Goal: Task Accomplishment & Management: Manage account settings

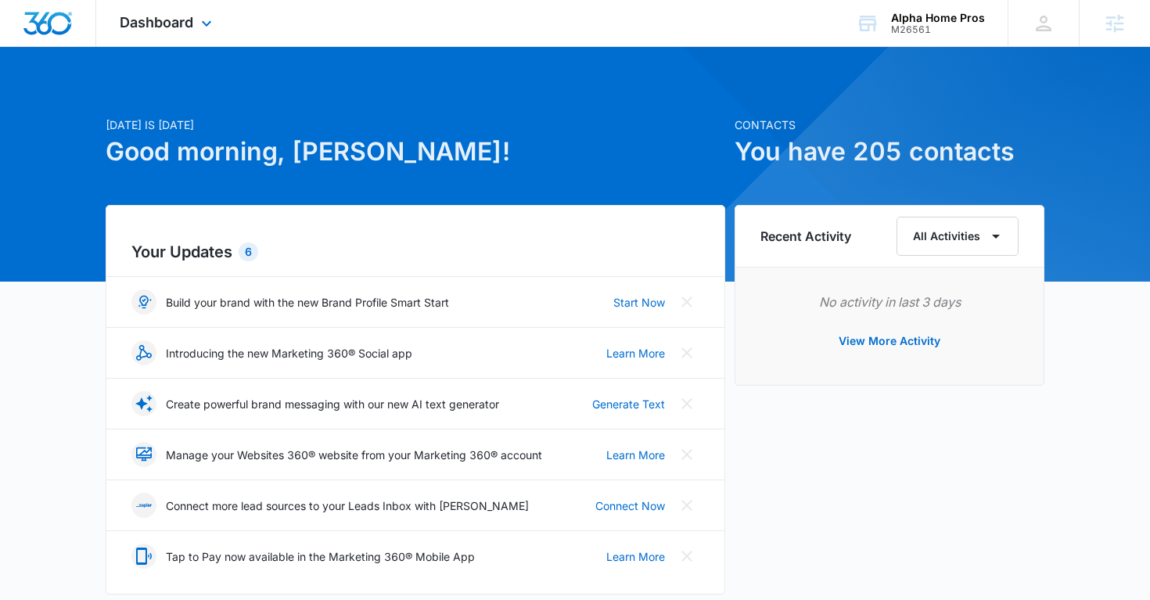
click at [196, 26] on div "Dashboard Apps Reputation Websites Forms CRM Email Social Shop Payments POS Con…" at bounding box center [167, 23] width 143 height 46
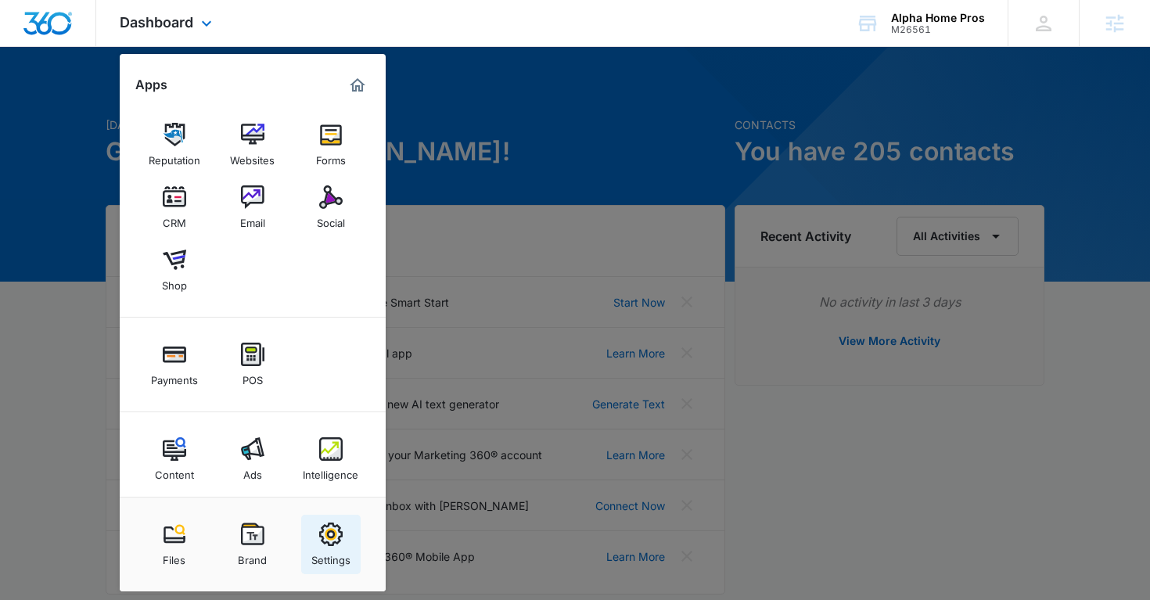
click at [336, 536] on img at bounding box center [330, 533] width 23 height 23
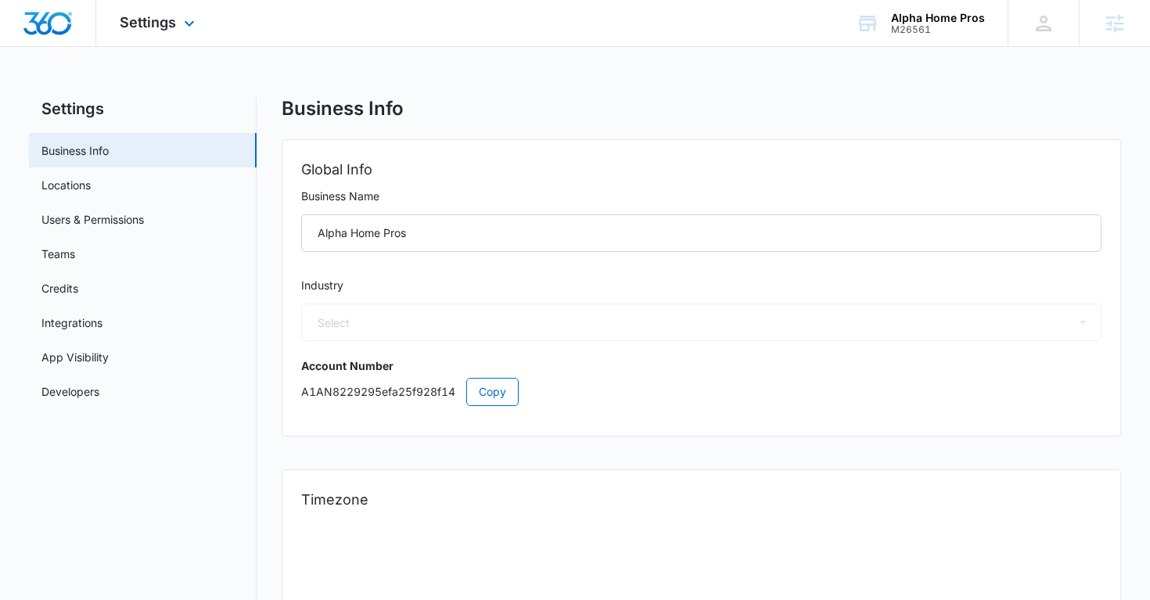
select select "33"
select select "US"
select select "America/Denver"
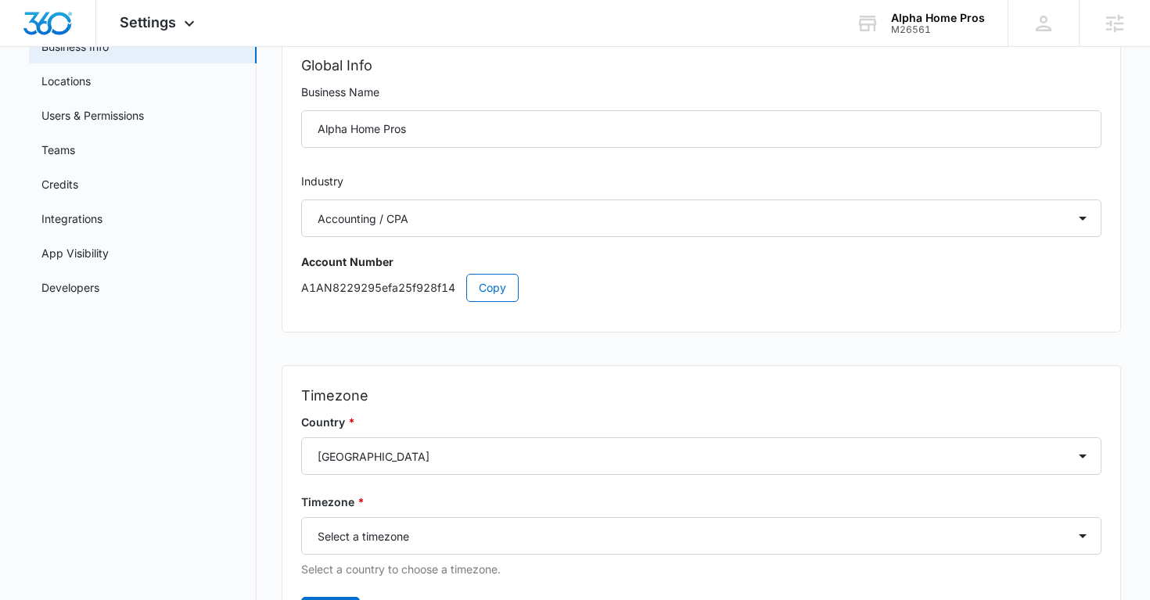
scroll to position [108, 0]
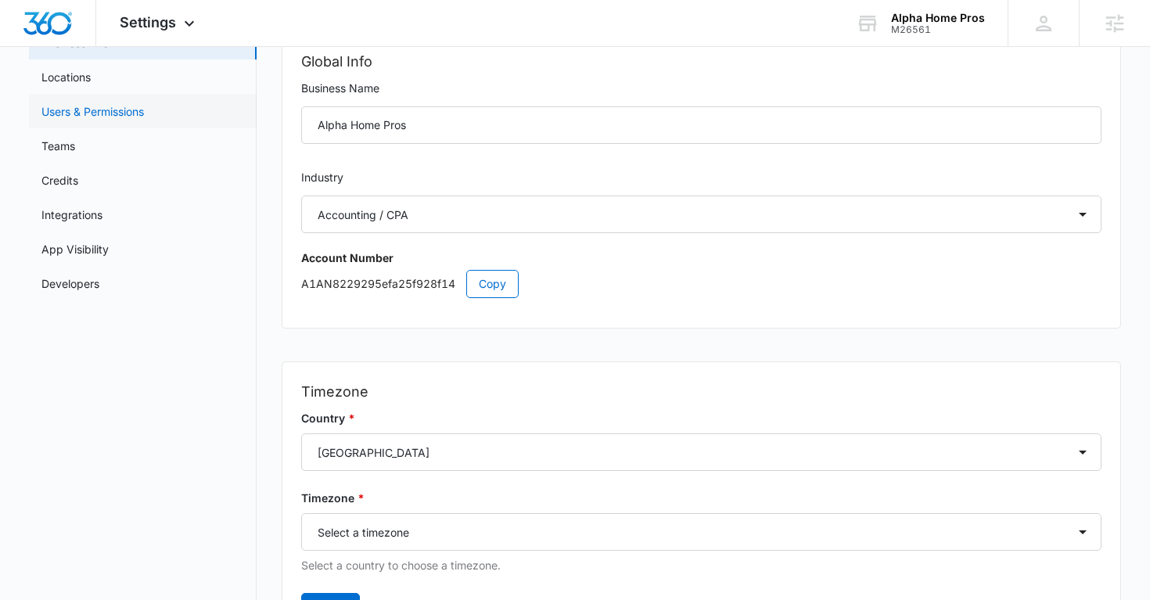
click at [93, 120] on link "Users & Permissions" at bounding box center [92, 111] width 102 height 16
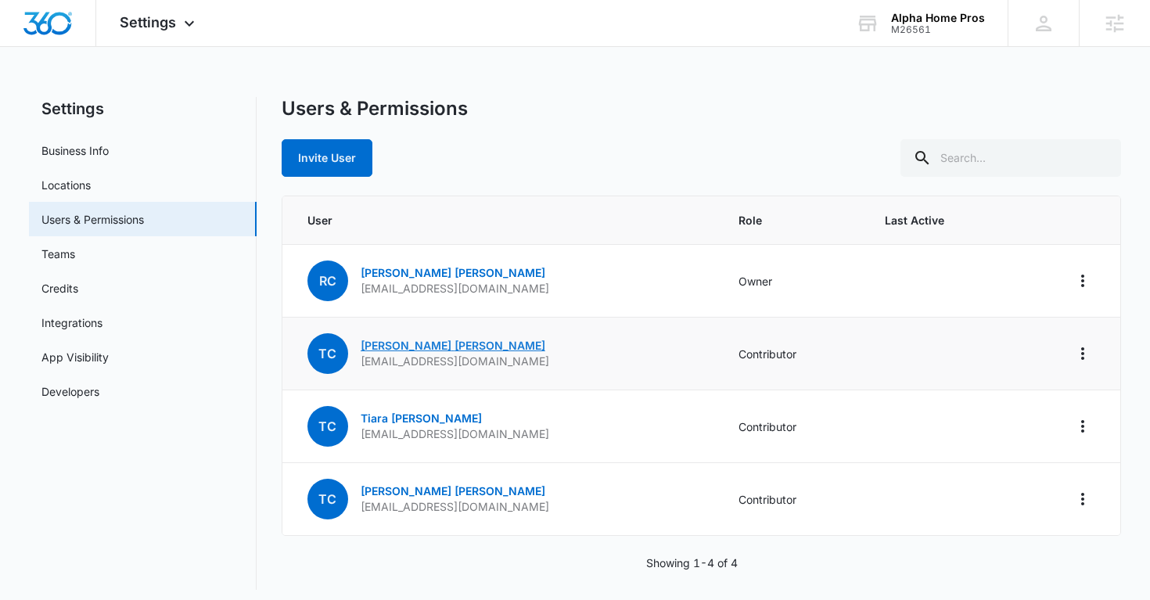
click at [377, 340] on link "Tim Carter" at bounding box center [453, 345] width 185 height 13
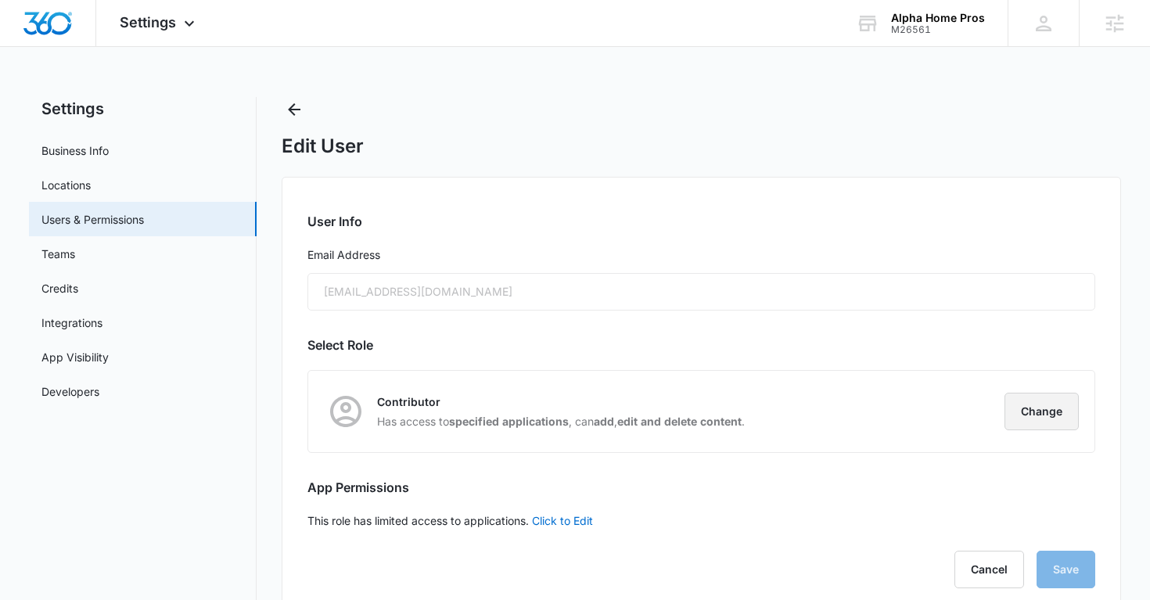
click at [1044, 407] on button "Change" at bounding box center [1041, 412] width 74 height 38
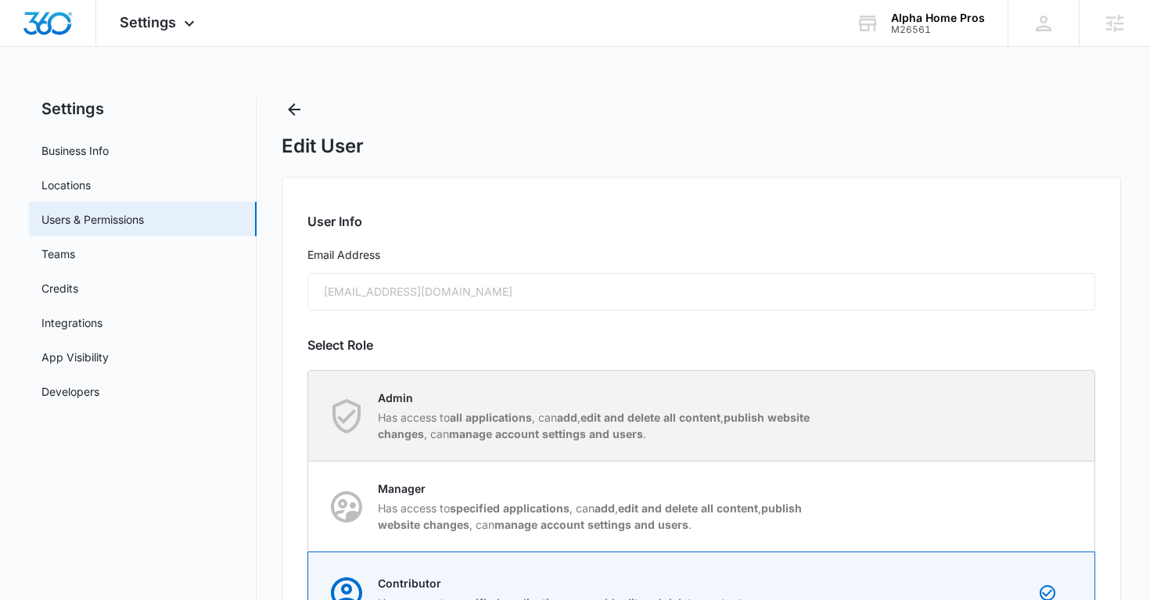
click at [622, 404] on p "Admin" at bounding box center [598, 397] width 440 height 16
click at [309, 415] on input "Admin Has access to all applications , can add , edit and delete all content , …" at bounding box center [308, 415] width 1 height 1
radio input "true"
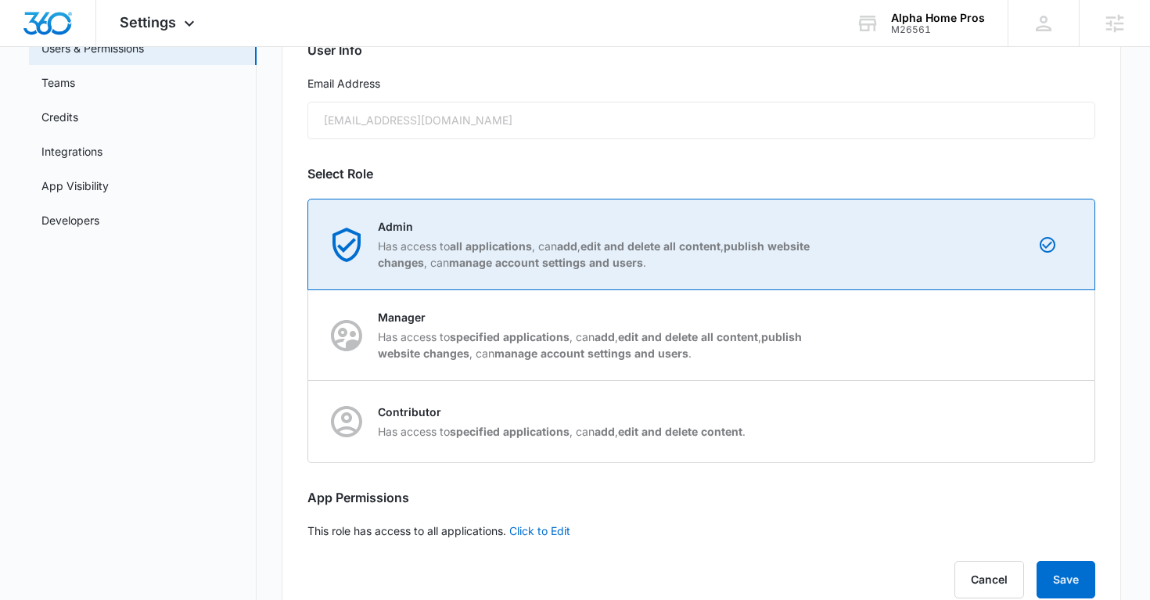
scroll to position [214, 0]
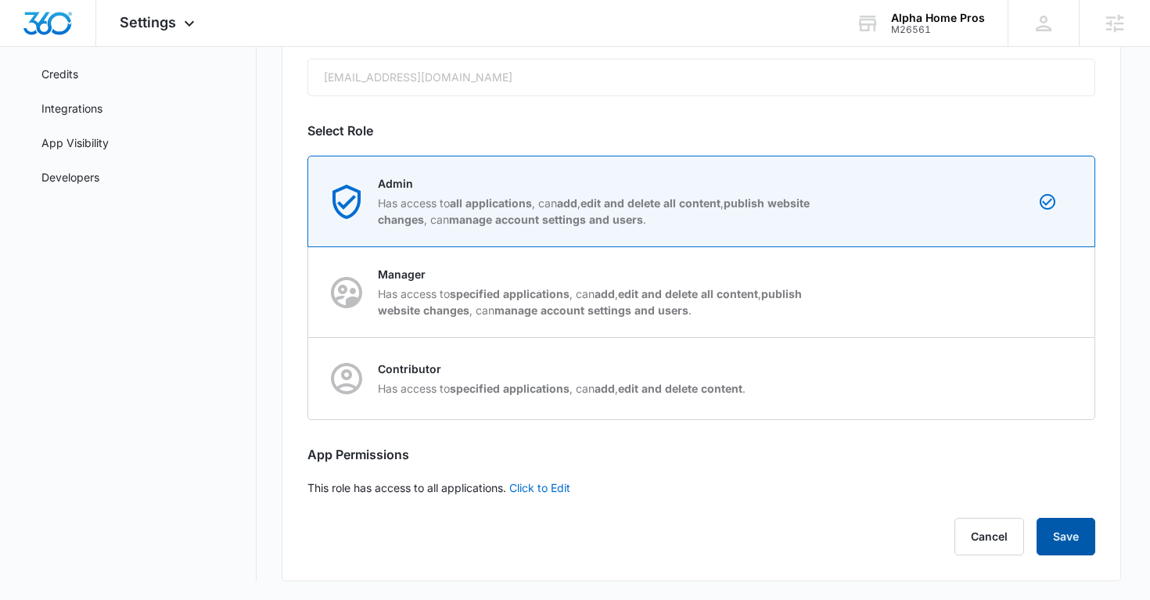
click at [1057, 522] on button "Save" at bounding box center [1065, 537] width 59 height 38
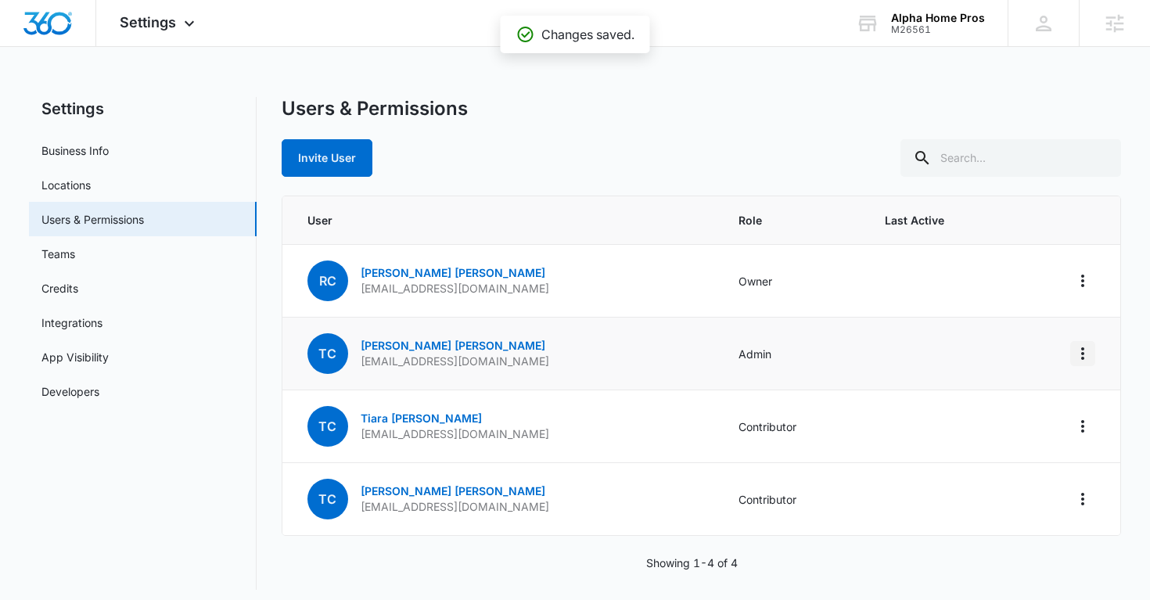
click at [1081, 347] on icon "Actions" at bounding box center [1082, 353] width 3 height 13
click at [987, 422] on div "Make Owner / Primary User" at bounding box center [987, 420] width 142 height 11
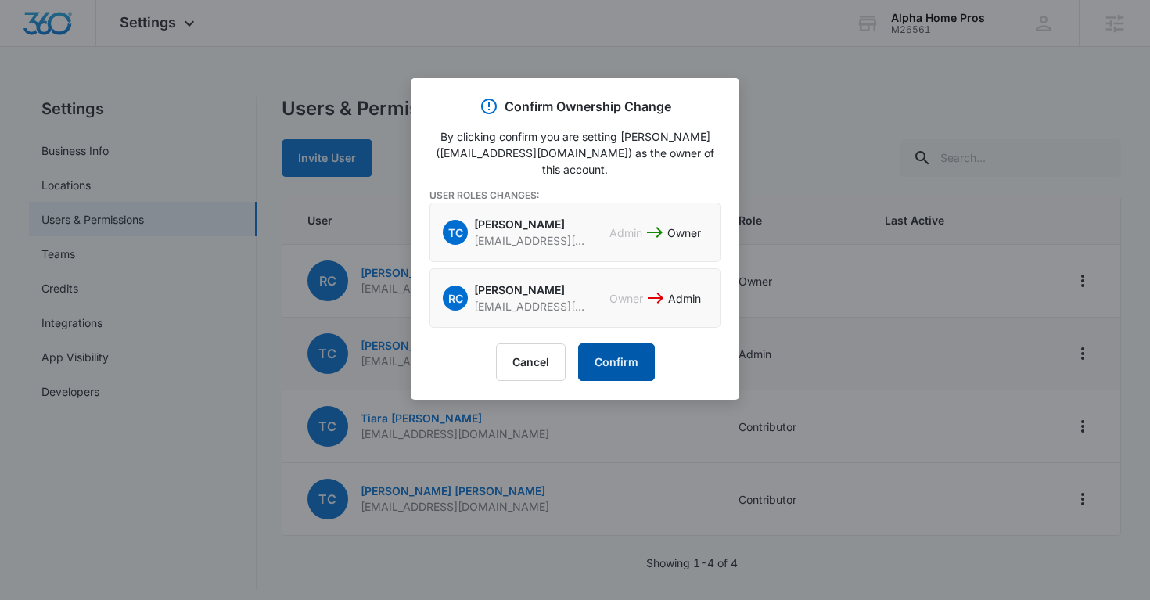
click at [625, 357] on button "Confirm" at bounding box center [616, 362] width 77 height 38
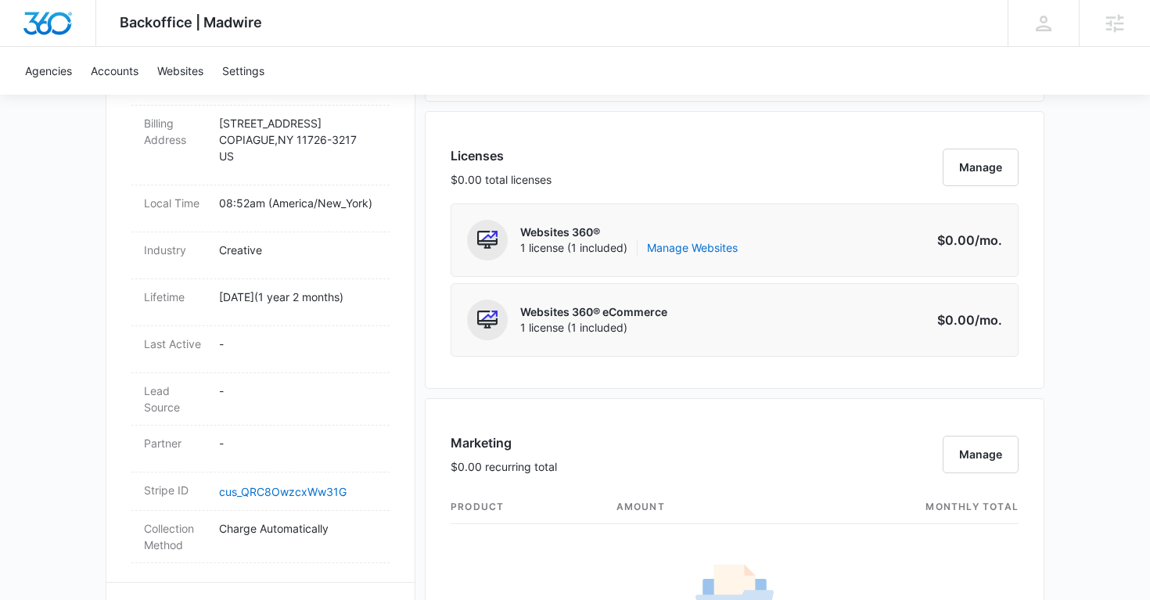
scroll to position [594, 0]
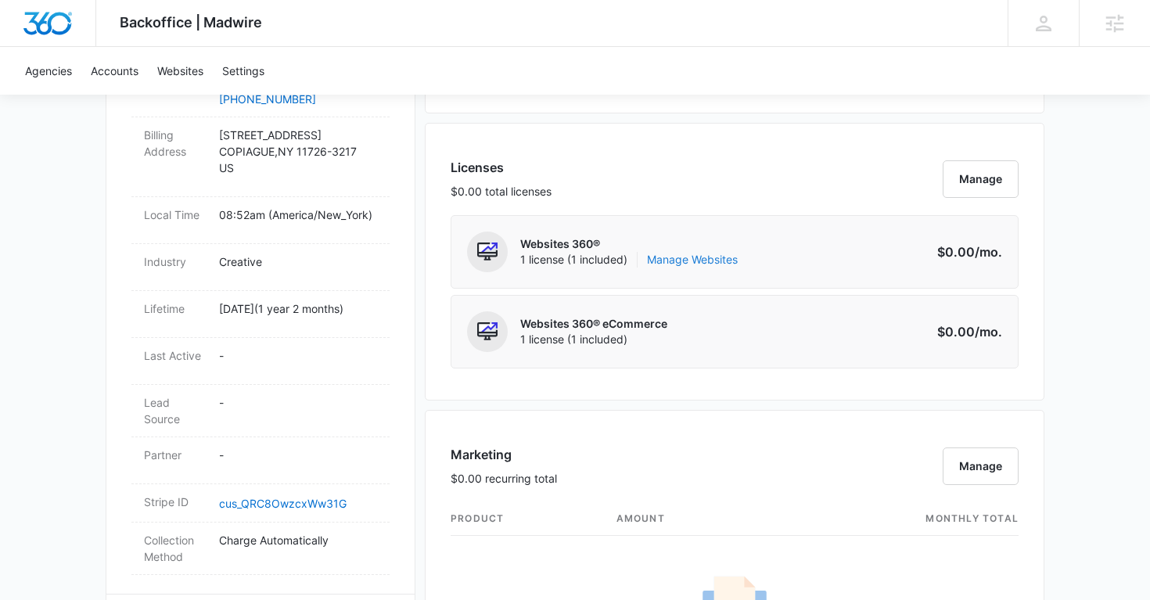
click at [706, 266] on link "Manage Websites" at bounding box center [692, 260] width 91 height 16
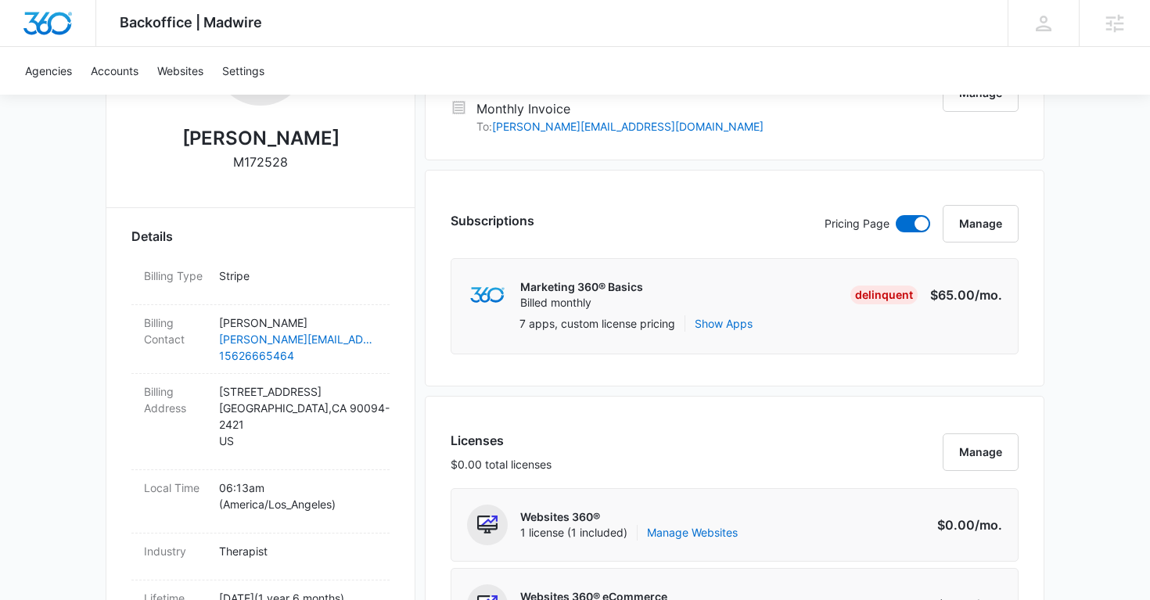
scroll to position [363, 0]
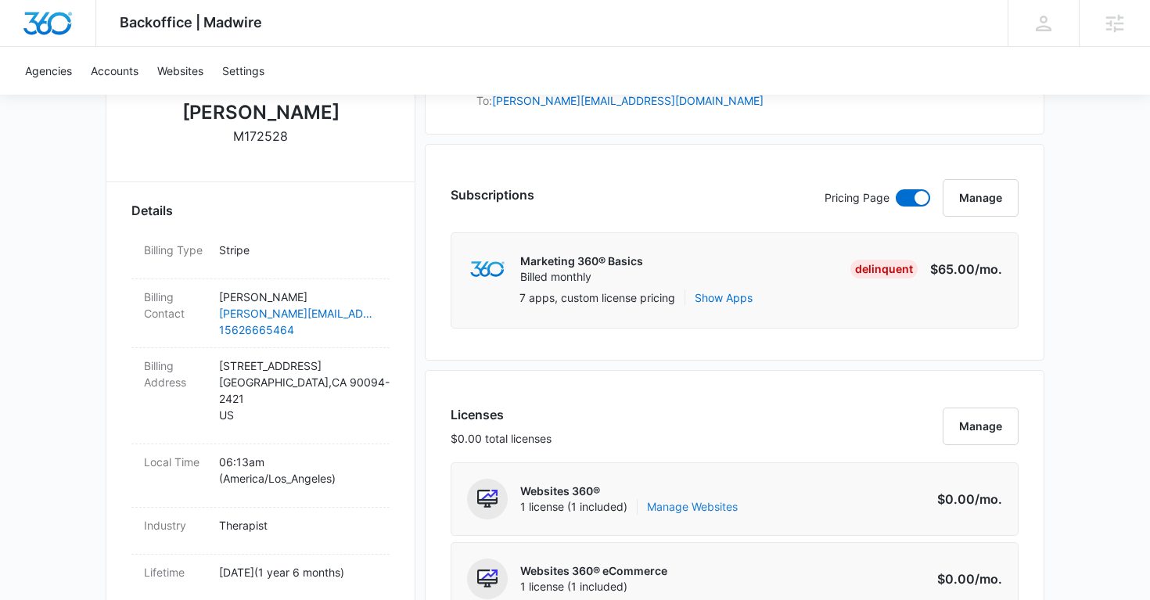
click at [685, 504] on link "Manage Websites" at bounding box center [692, 507] width 91 height 16
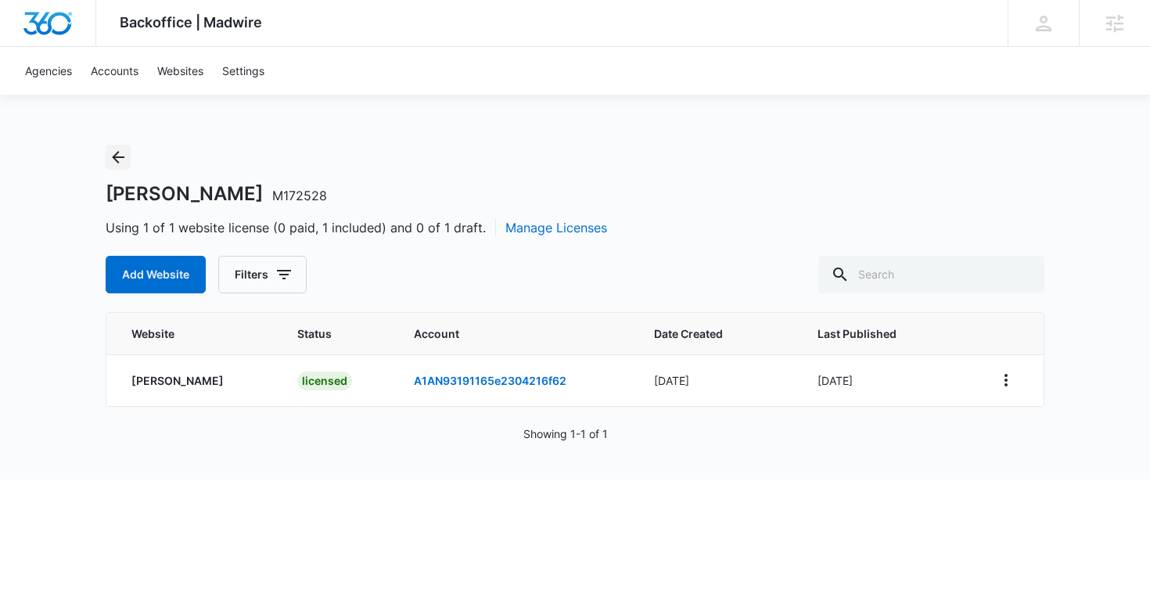
click at [117, 163] on icon "Back" at bounding box center [118, 157] width 19 height 19
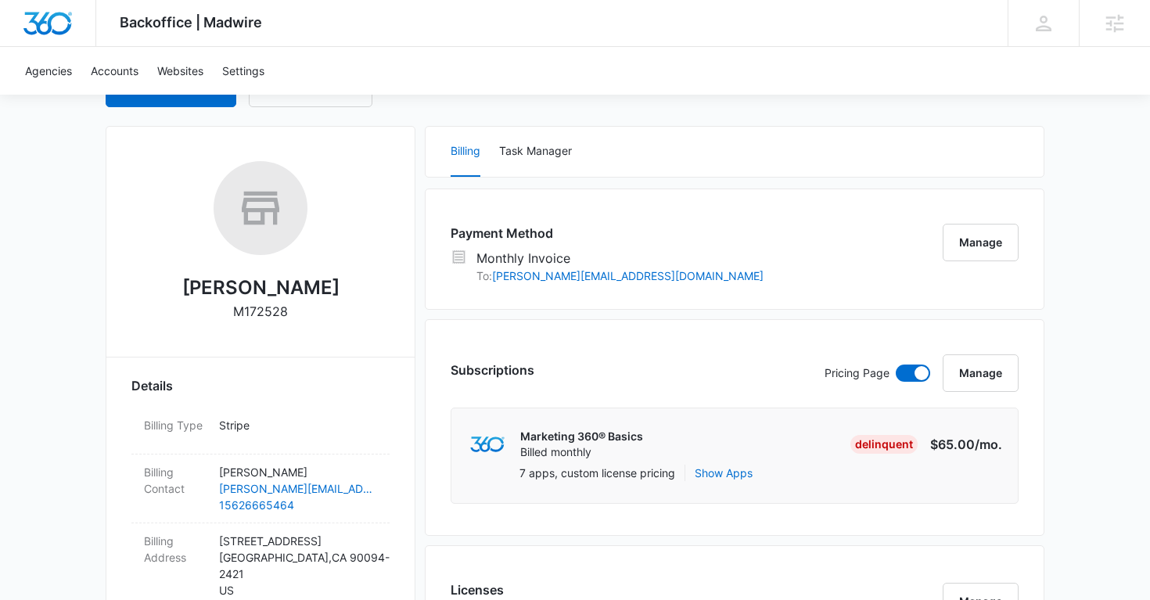
scroll to position [190, 0]
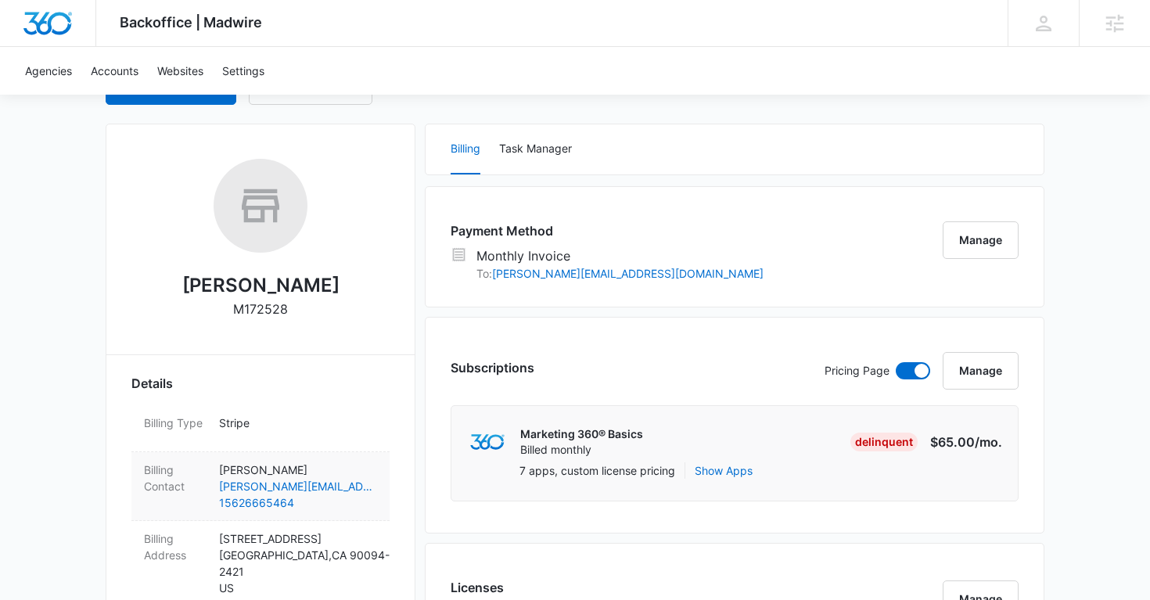
click at [340, 459] on div "Billing Contact Dalia Halabi dalia.halabi88@gmail.com 15626665464" at bounding box center [260, 486] width 258 height 69
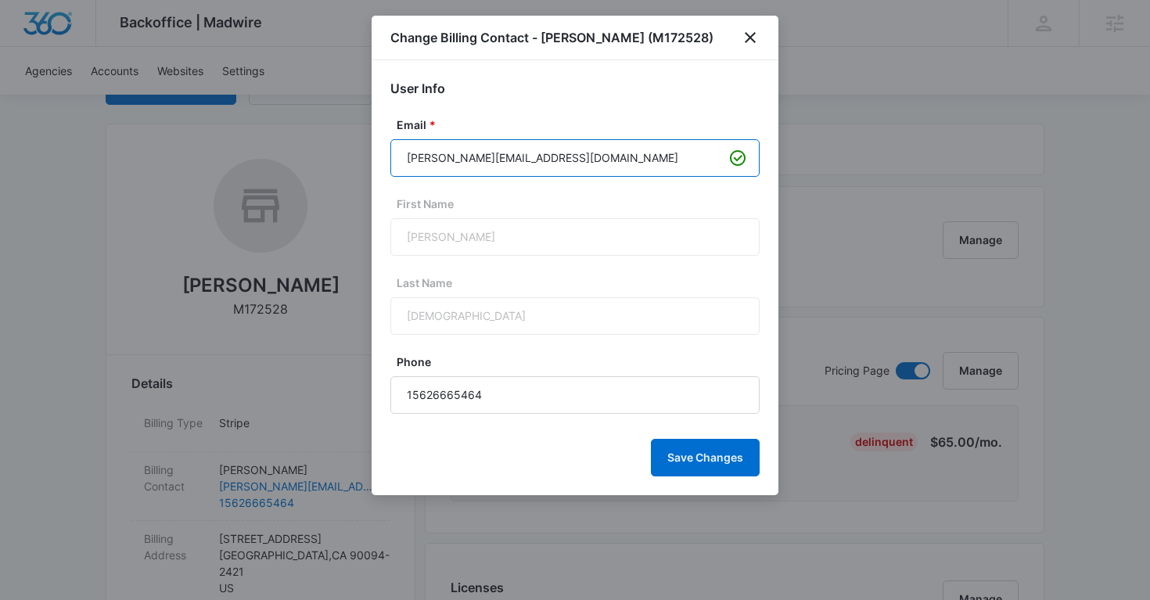
click at [484, 148] on input "dalia.halabi88@gmail.com" at bounding box center [574, 158] width 369 height 38
click at [747, 32] on icon "close" at bounding box center [750, 37] width 19 height 19
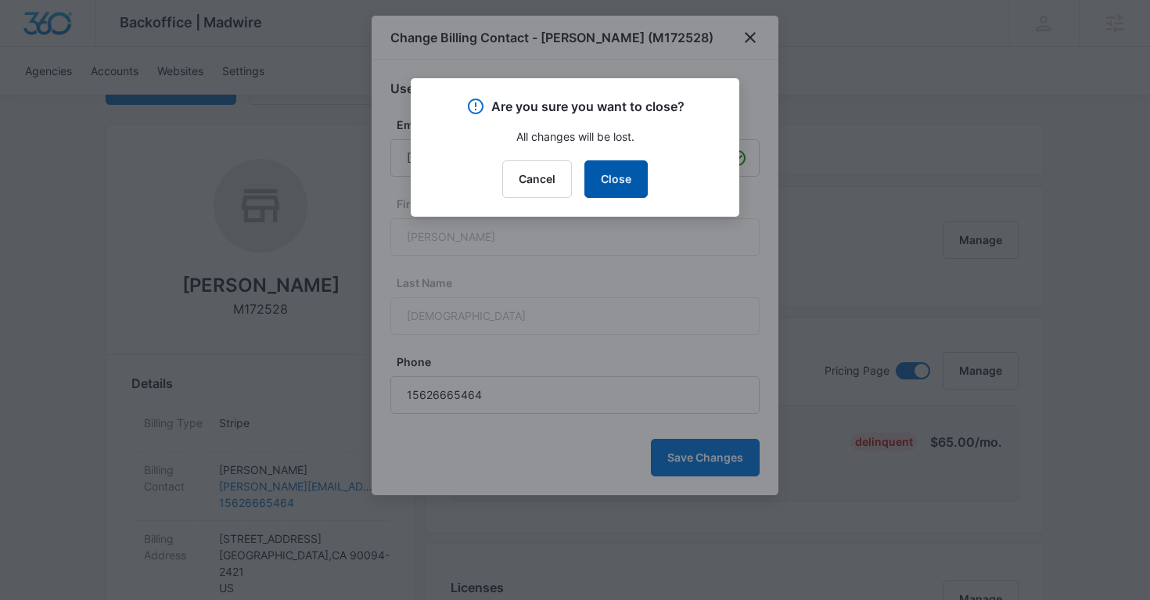
click at [626, 189] on button "Close" at bounding box center [615, 179] width 63 height 38
